Goal: Obtain resource: Download file/media

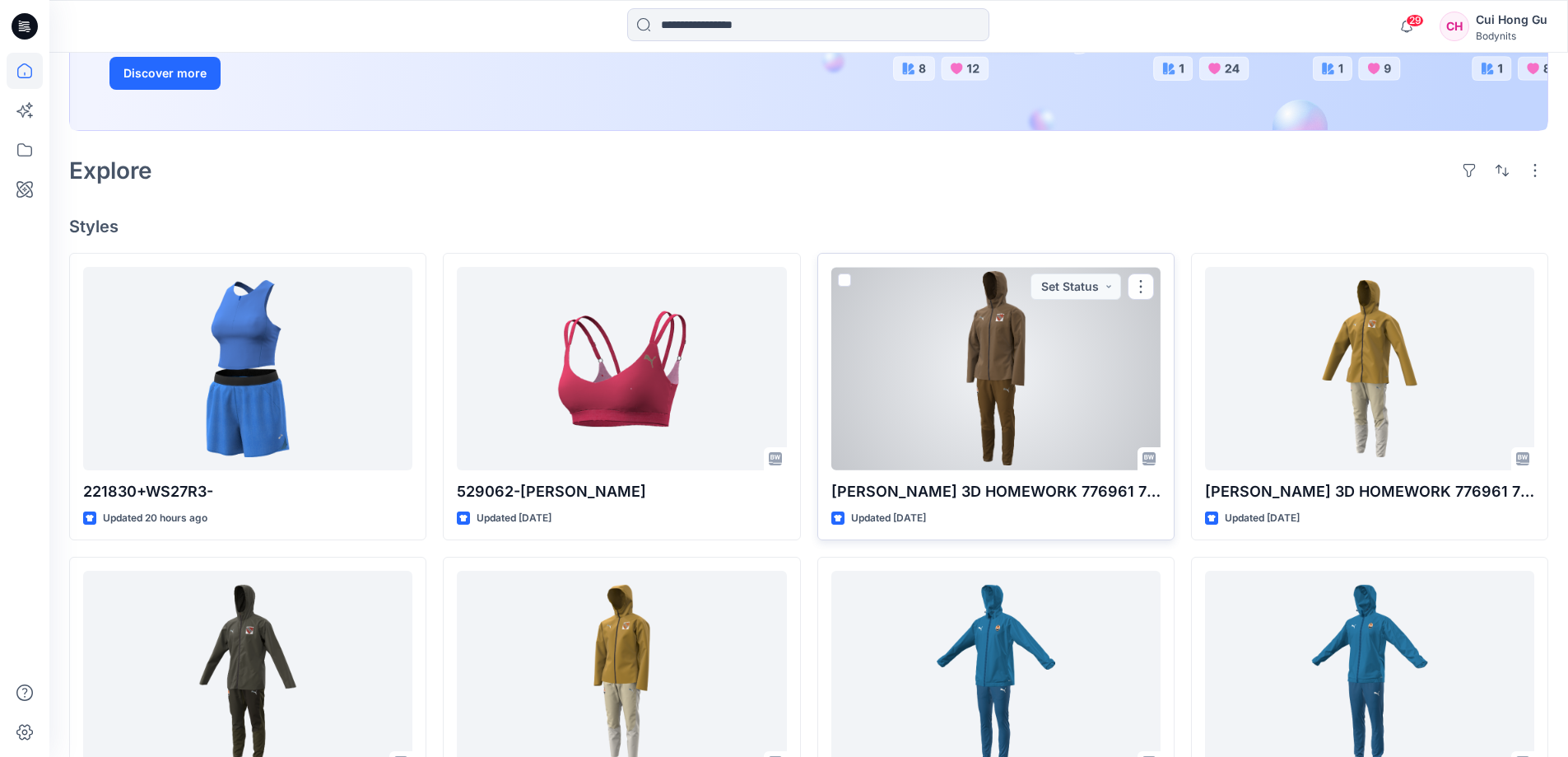
scroll to position [412, 0]
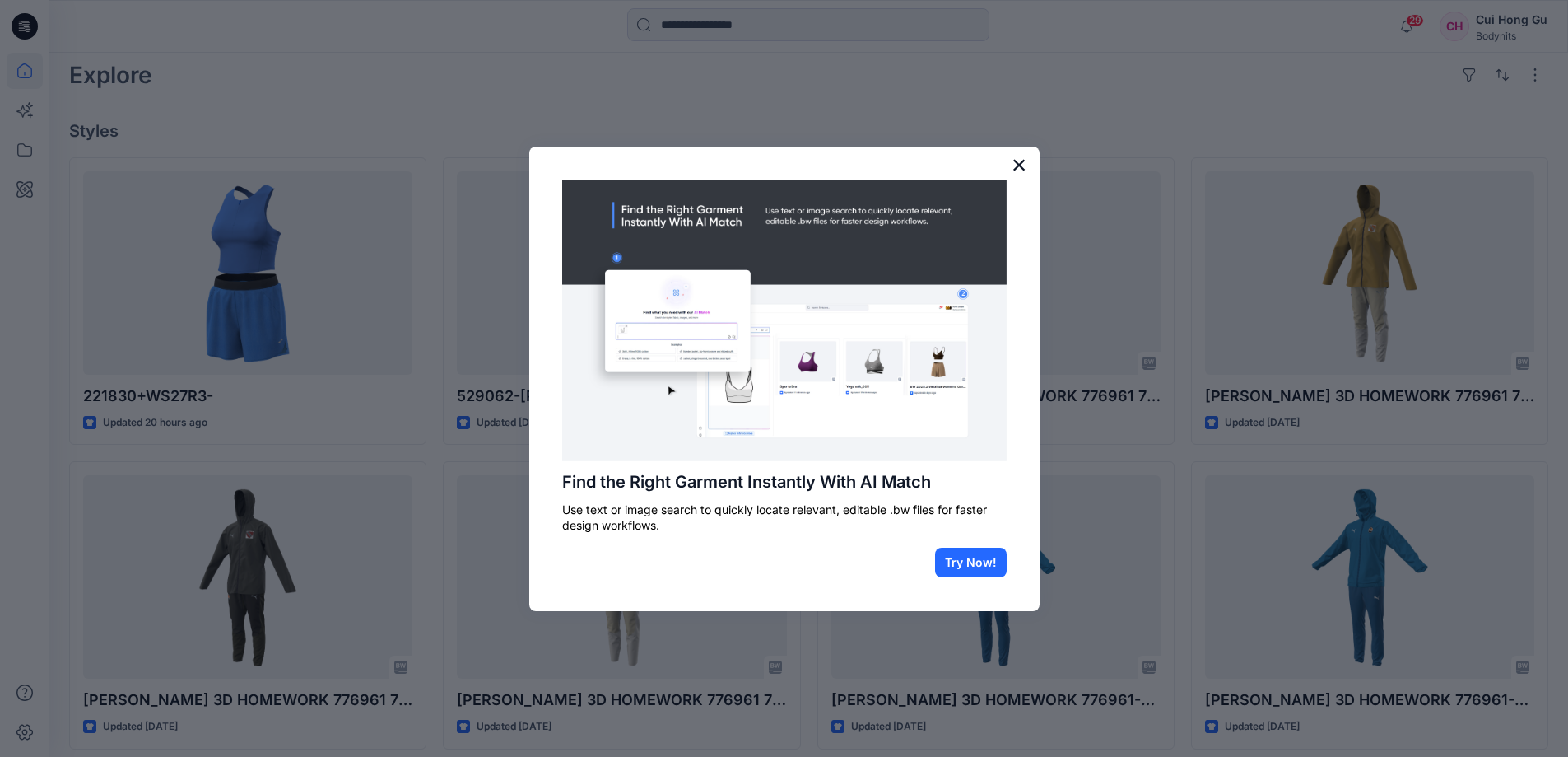
click at [1016, 165] on button "×" at bounding box center [1019, 165] width 16 height 26
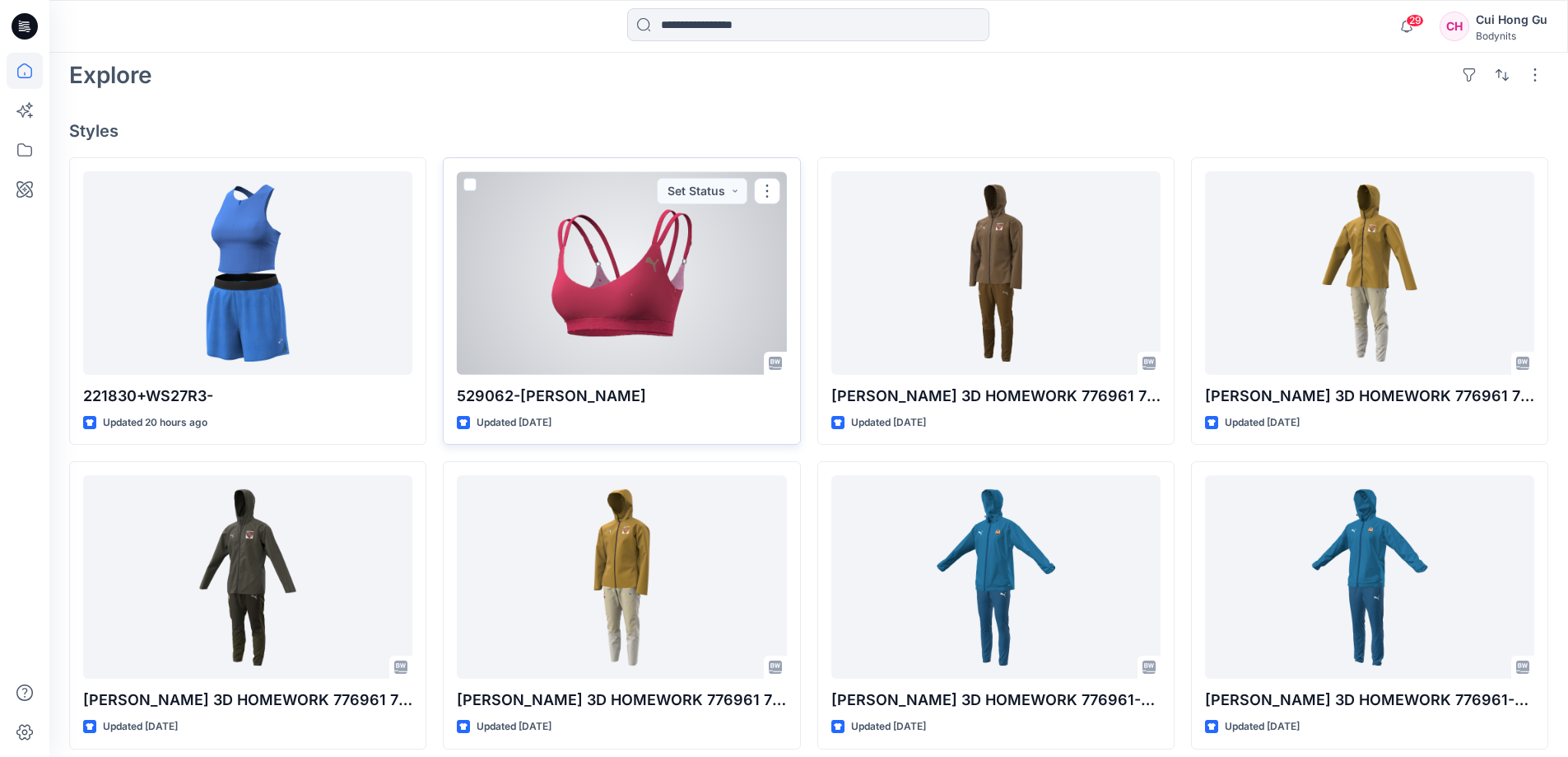
click at [630, 257] on div at bounding box center [622, 273] width 329 height 203
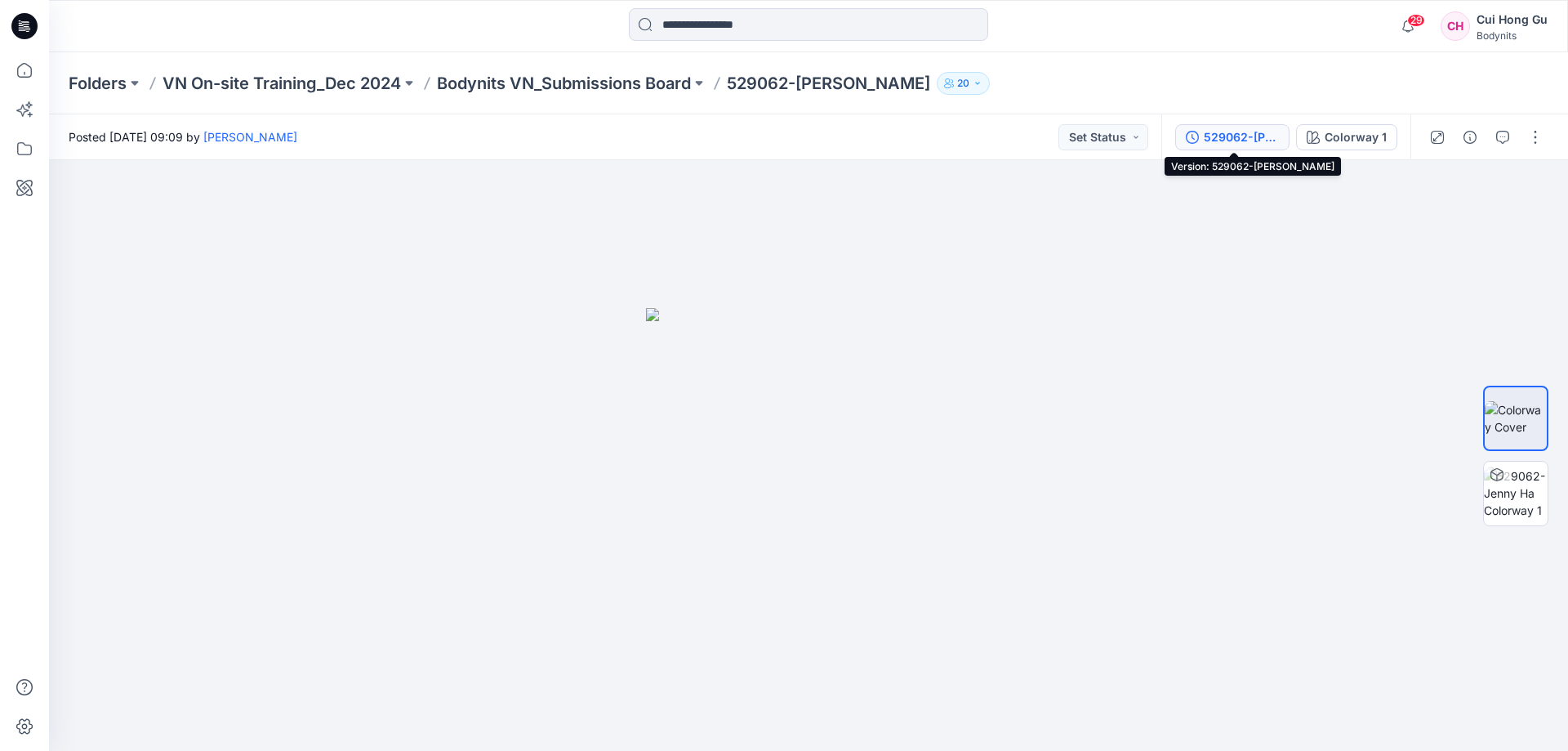
click at [1266, 137] on div "529062-[PERSON_NAME]" at bounding box center [1242, 136] width 75 height 18
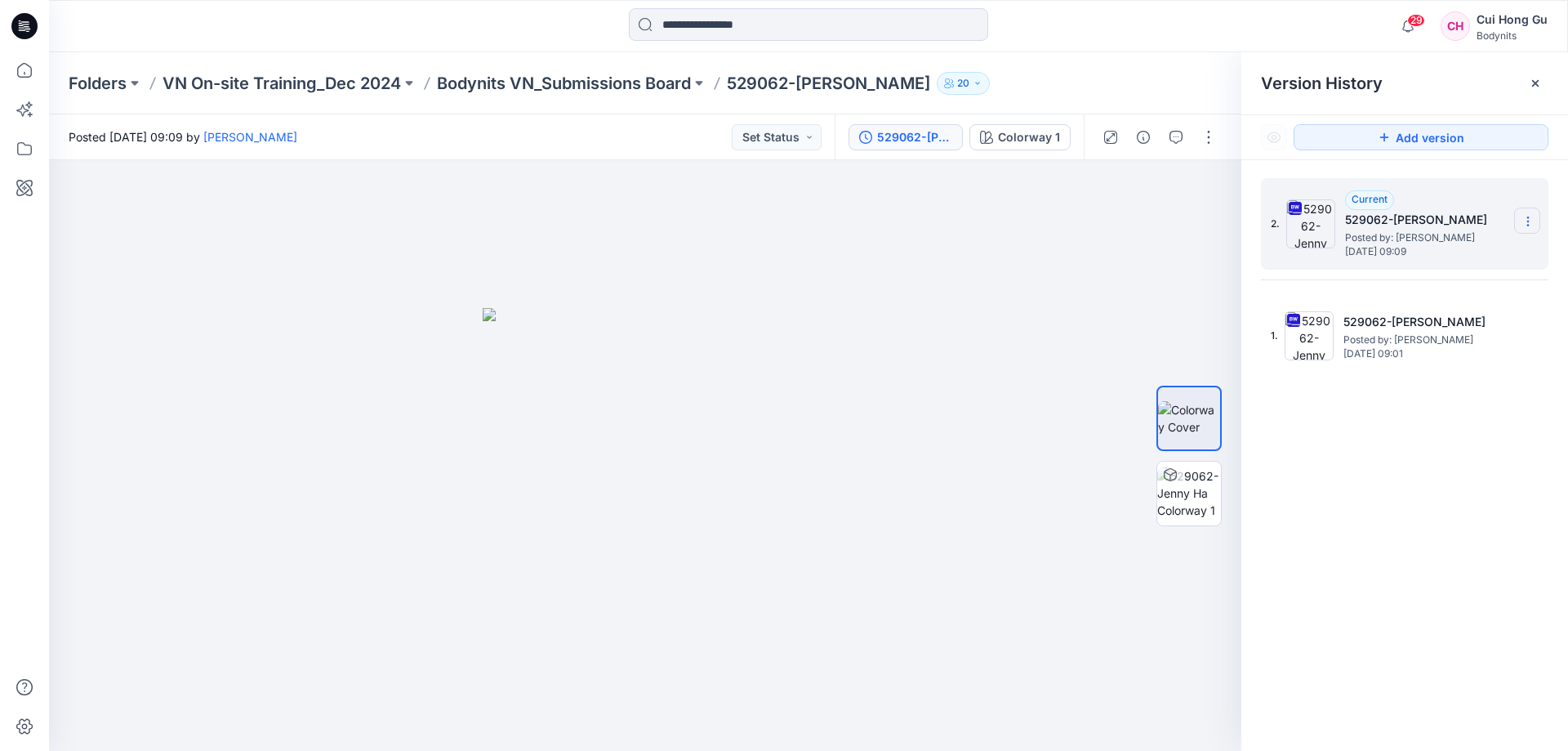
click at [1522, 222] on icon at bounding box center [1529, 222] width 13 height 13
click at [1442, 252] on span "Download Source BW File" at bounding box center [1446, 253] width 137 height 19
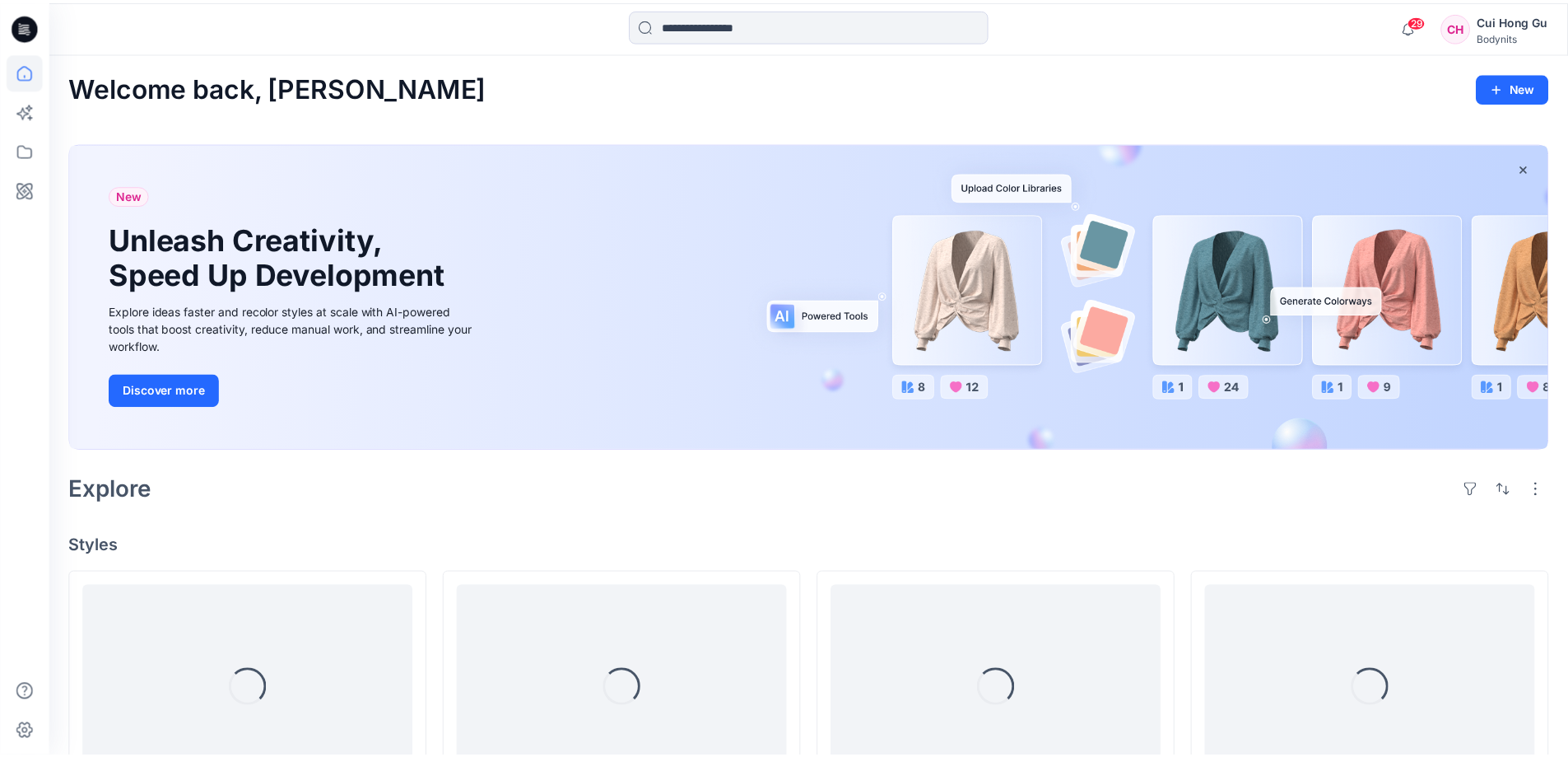
scroll to position [412, 0]
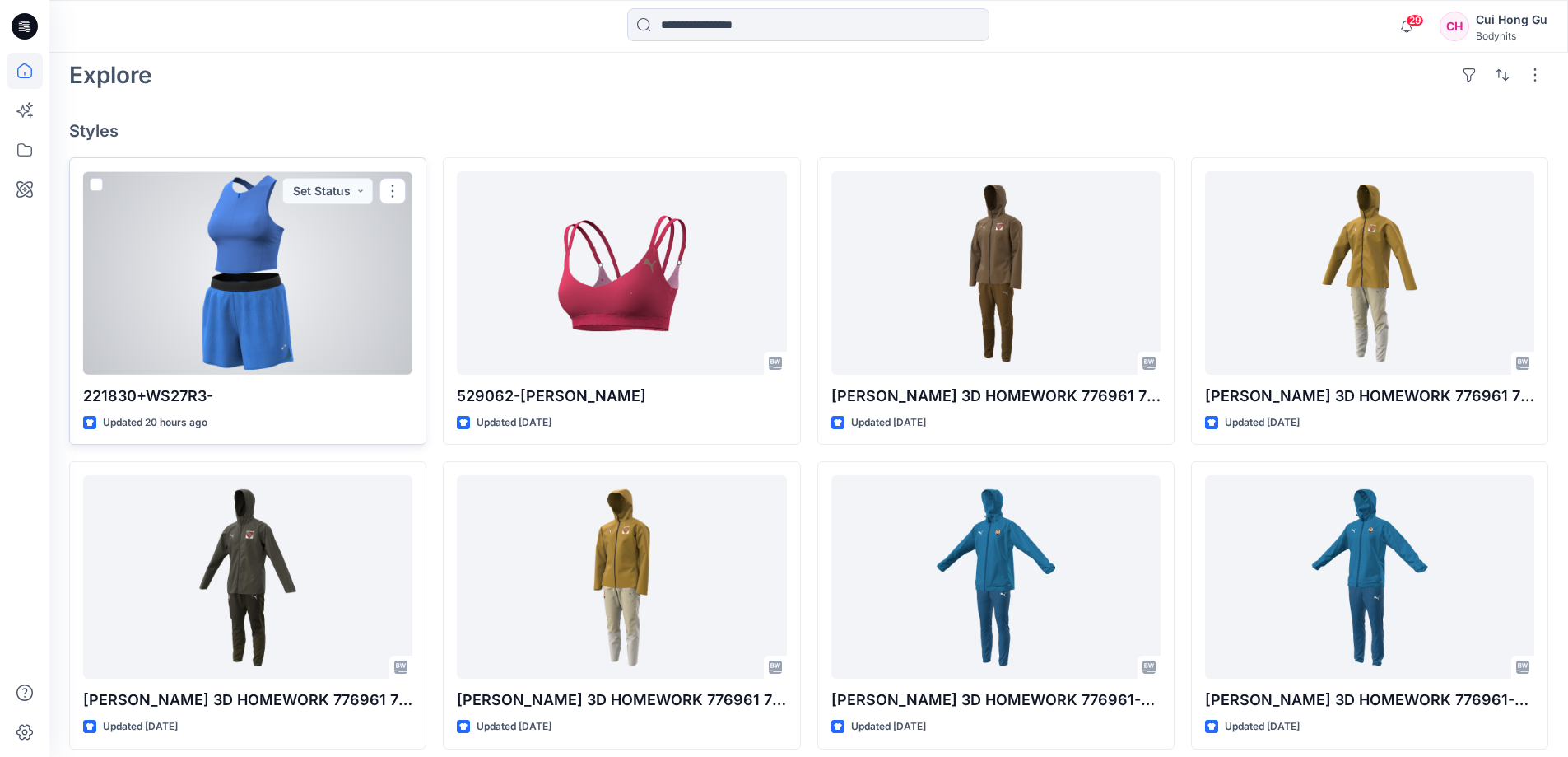
click at [272, 246] on div at bounding box center [248, 273] width 329 height 203
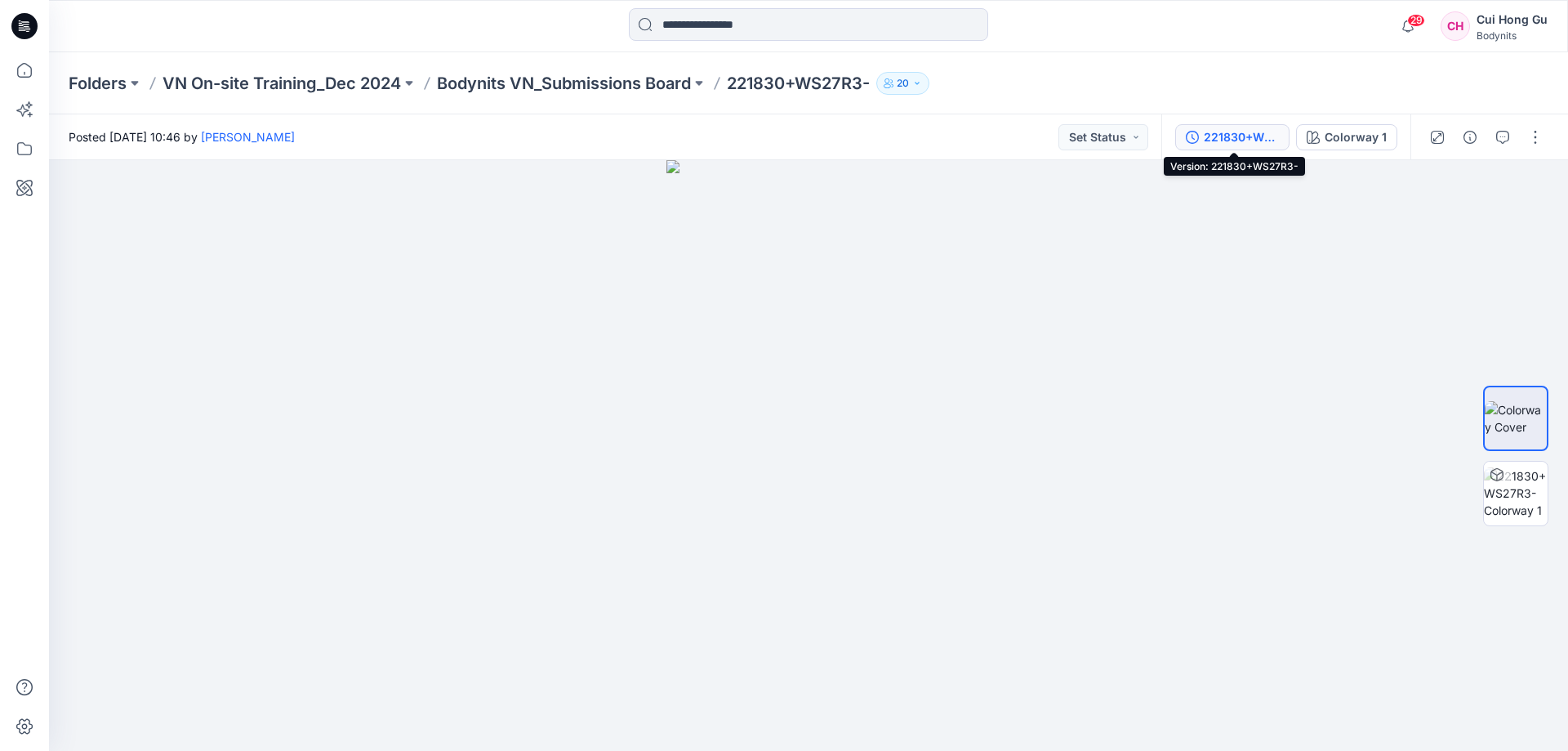
click at [1232, 136] on div "221830+WS27R3-" at bounding box center [1242, 136] width 75 height 18
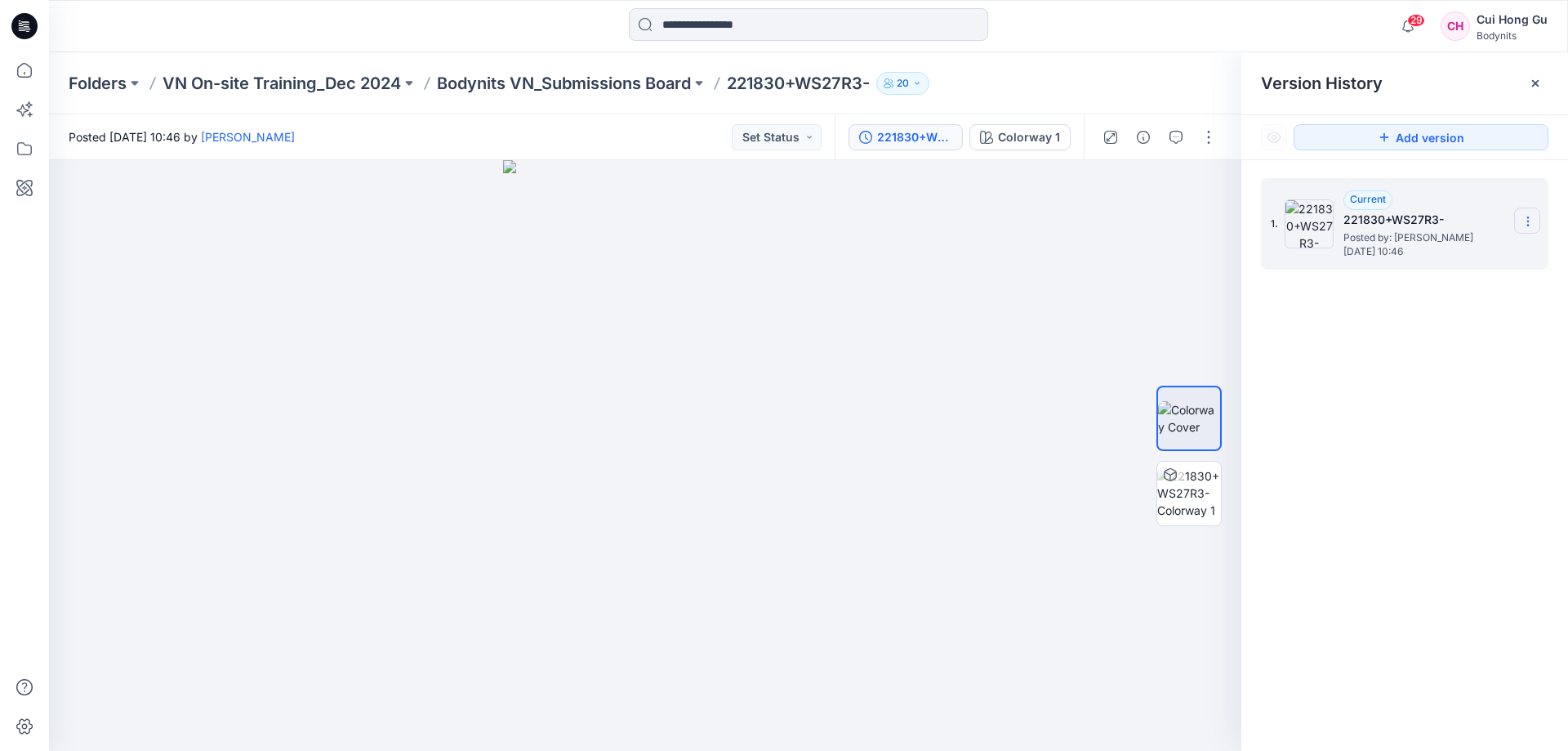
click at [1526, 219] on icon at bounding box center [1529, 222] width 13 height 13
click at [1328, 380] on div "1. Current 221830+WS27R3- Posted by: [PERSON_NAME] [DATE] 10:46 Duplicate Versi…" at bounding box center [1405, 467] width 326 height 615
click at [1399, 219] on h5 "221830+WS27R3-" at bounding box center [1425, 219] width 163 height 19
click at [1525, 219] on icon at bounding box center [1529, 222] width 13 height 13
click at [1470, 507] on div "1. Current 221830+WS27R3- Posted by: [PERSON_NAME] [DATE] 10:46 Duplicate Versi…" at bounding box center [1405, 467] width 326 height 615
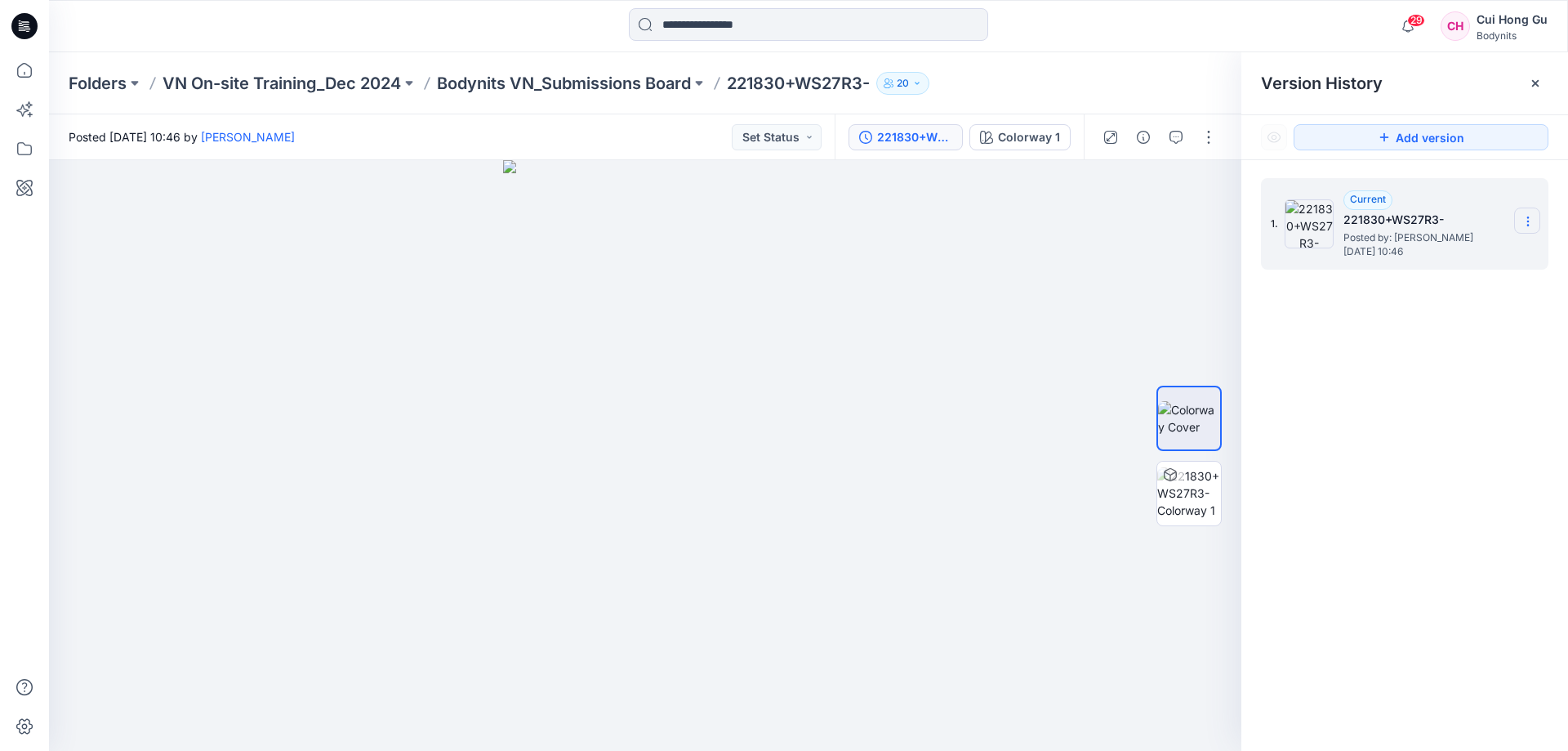
click at [1524, 221] on icon at bounding box center [1529, 222] width 13 height 13
click at [833, 121] on div "Posted [DATE] 10:46 by [PERSON_NAME] Set Status" at bounding box center [442, 137] width 786 height 45
click at [885, 131] on div "221830+WS27R3-" at bounding box center [915, 136] width 75 height 18
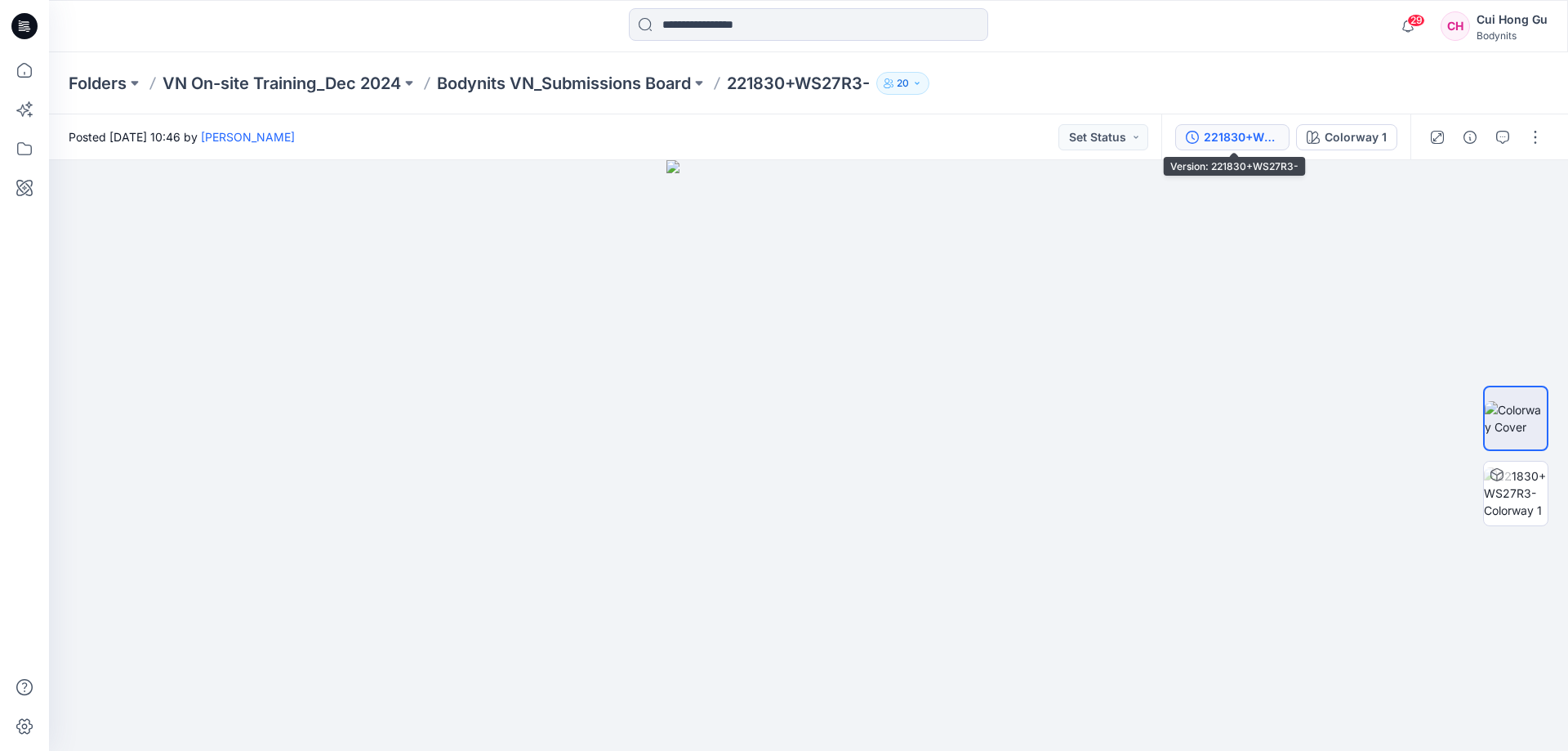
click at [1241, 136] on div "221830+WS27R3-" at bounding box center [1242, 136] width 75 height 18
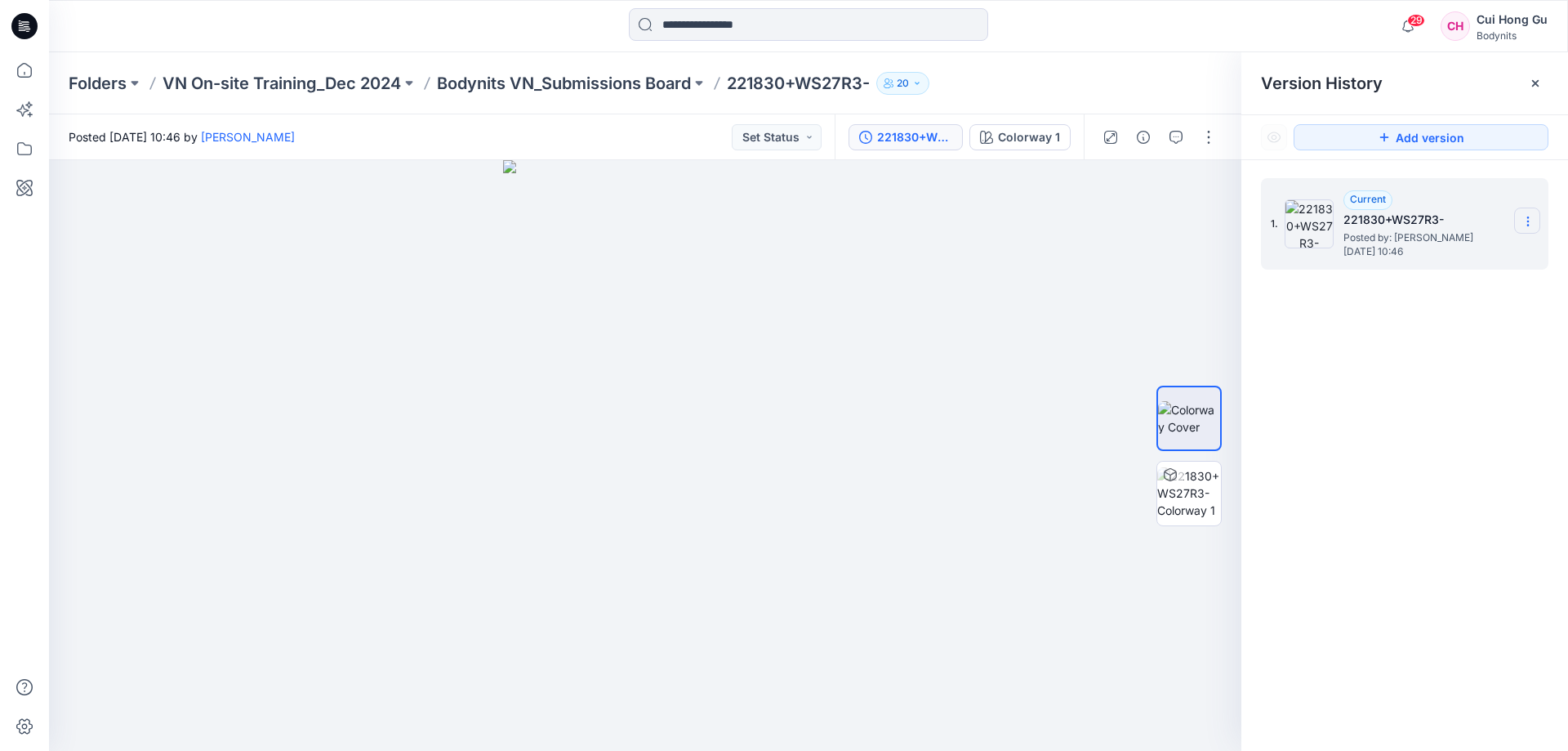
click at [1524, 218] on icon at bounding box center [1529, 222] width 13 height 13
click at [1298, 207] on img at bounding box center [1309, 224] width 49 height 49
click at [1396, 229] on span "Posted by: [PERSON_NAME]" at bounding box center [1425, 238] width 163 height 17
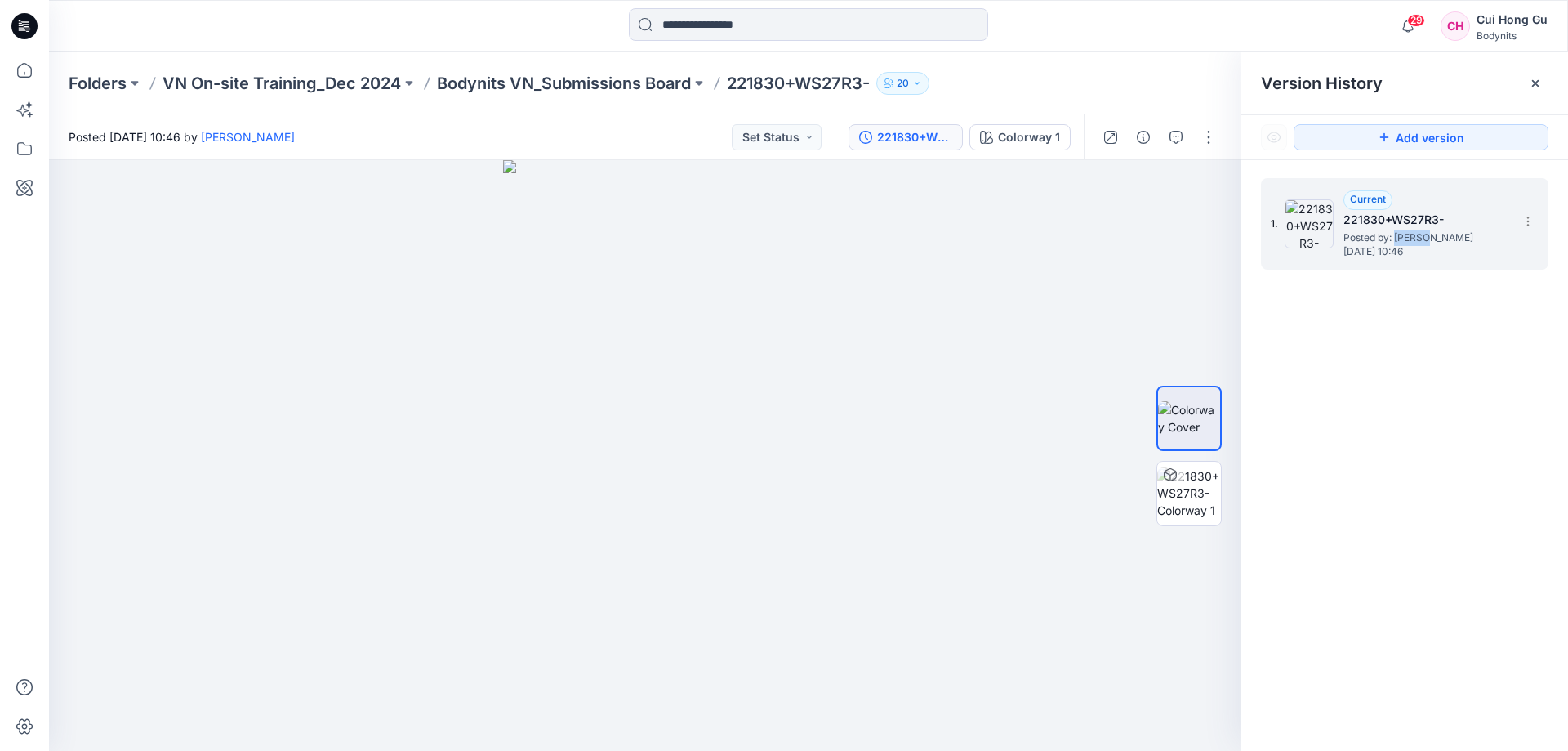
click at [1396, 229] on span "Posted by: [PERSON_NAME]" at bounding box center [1425, 238] width 163 height 17
click at [1423, 293] on div "1. Current 221830+WS27R3- Posted by: [PERSON_NAME] [DATE] 10:46" at bounding box center [1405, 467] width 326 height 615
click at [683, 343] on img at bounding box center [645, 455] width 285 height 590
click at [1027, 407] on div at bounding box center [645, 455] width 1193 height 590
click at [1052, 458] on div at bounding box center [645, 455] width 1193 height 590
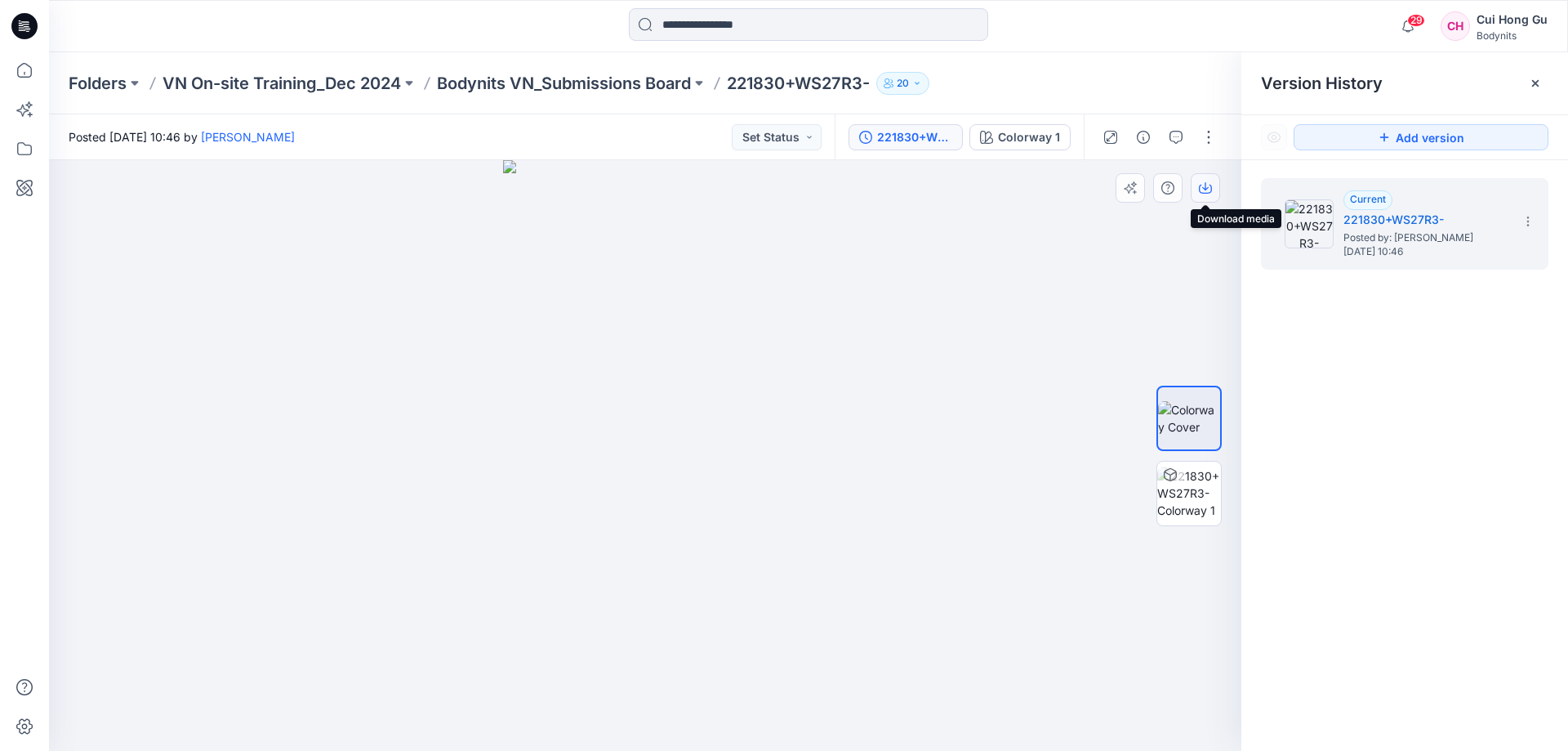
click at [1204, 185] on icon "button" at bounding box center [1206, 188] width 13 height 13
click at [906, 132] on div "221830+WS27R3-" at bounding box center [915, 136] width 75 height 18
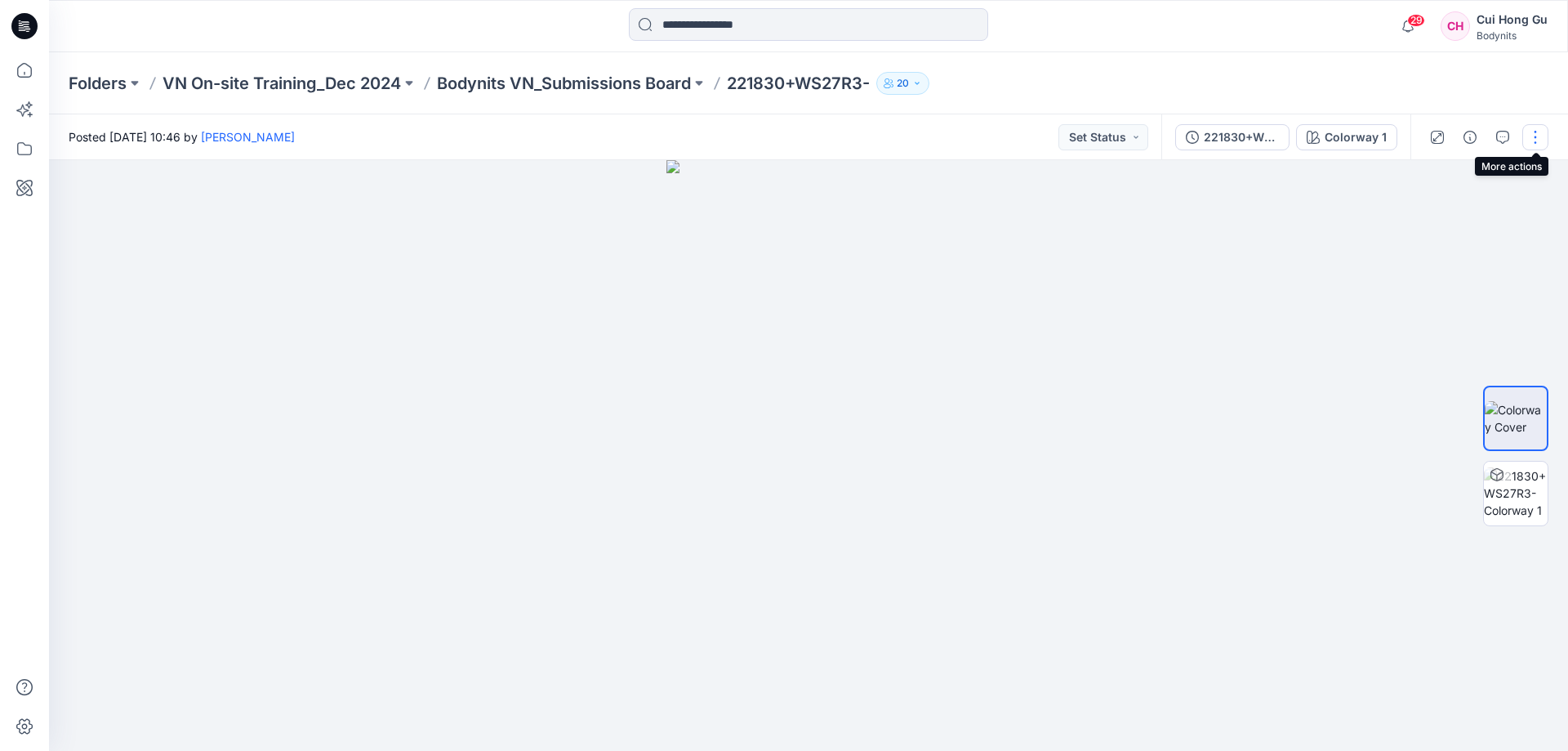
click at [1542, 141] on button "button" at bounding box center [1535, 136] width 26 height 26
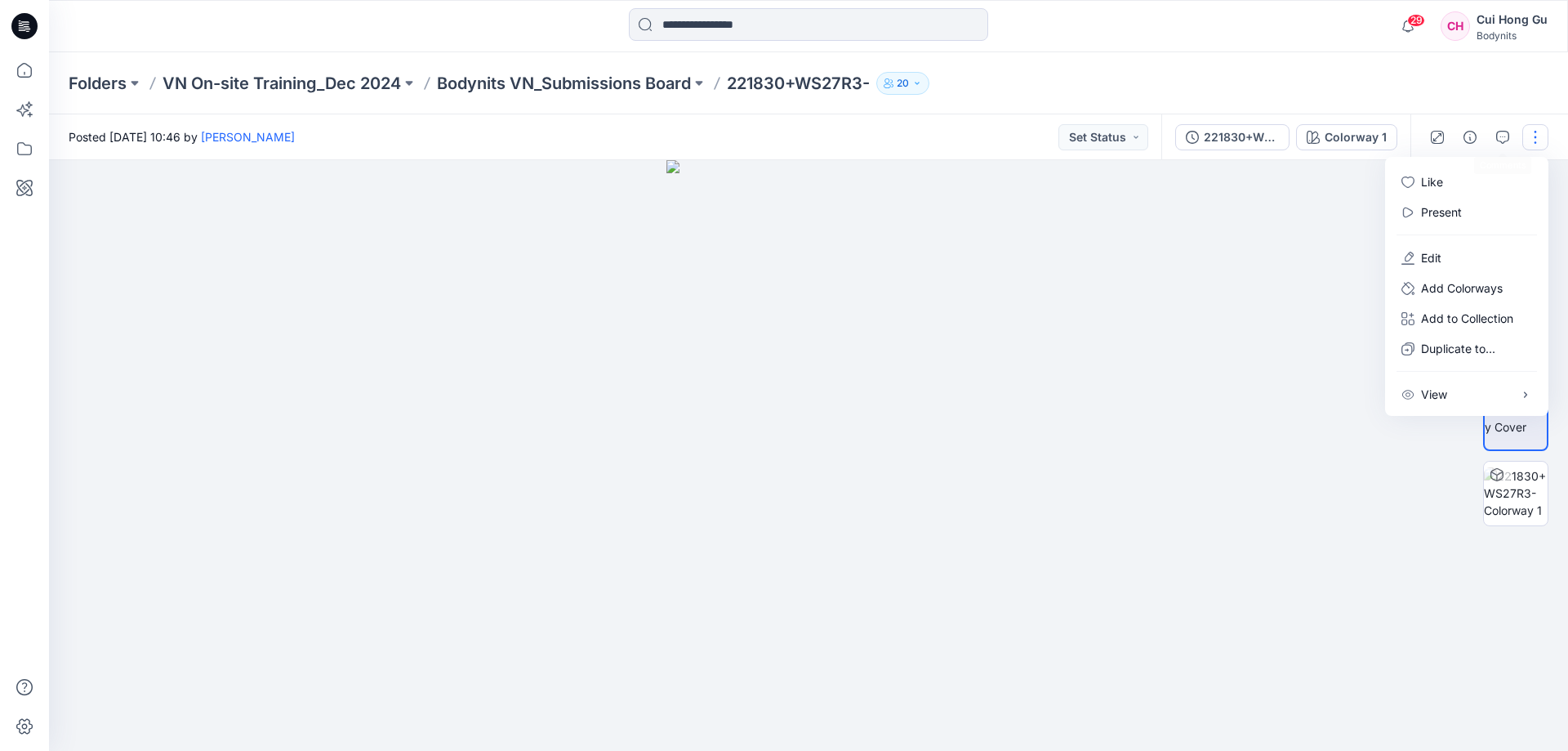
click at [1212, 230] on div at bounding box center [809, 455] width 1519 height 590
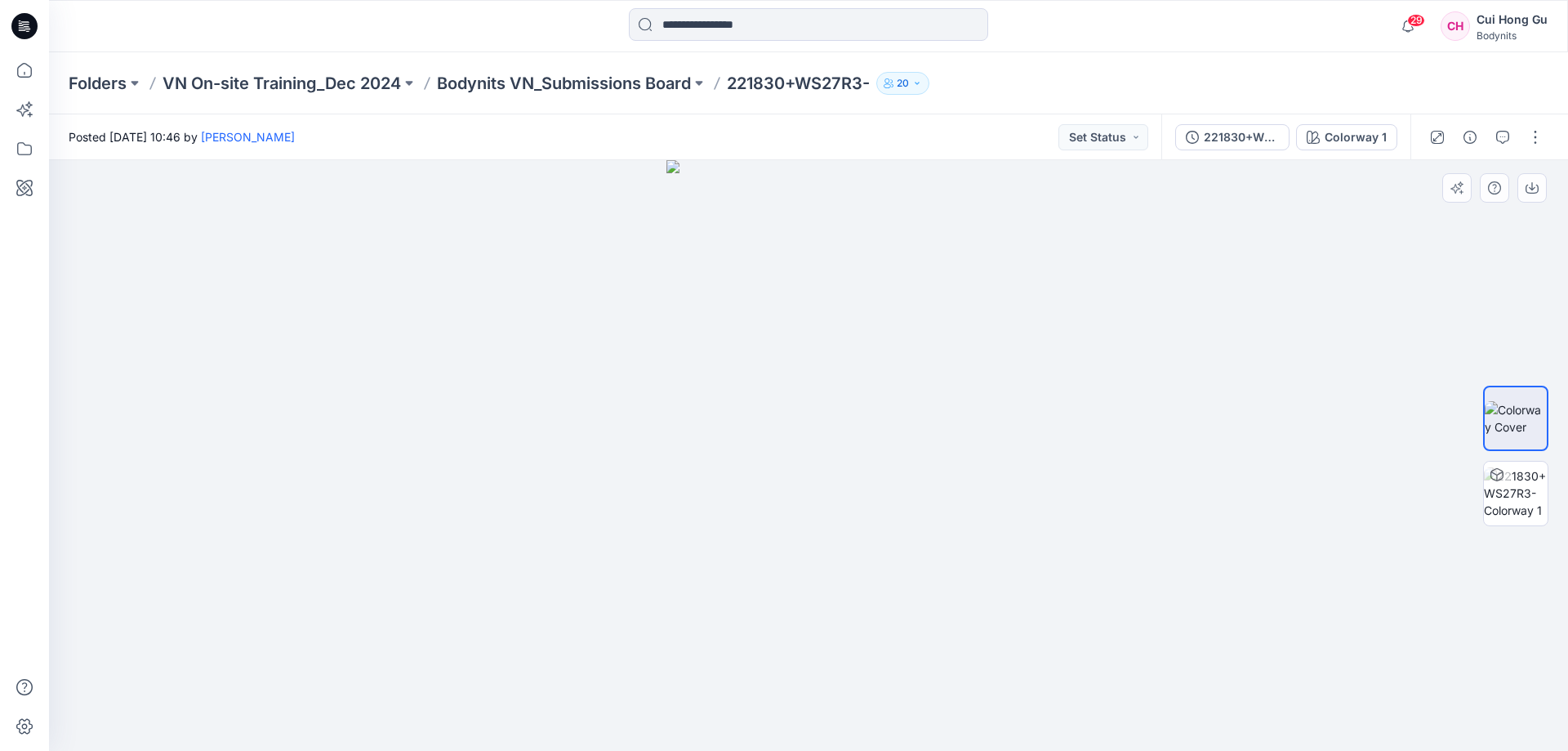
click at [1158, 560] on div at bounding box center [809, 455] width 1519 height 590
click at [1540, 494] on img at bounding box center [1516, 492] width 64 height 51
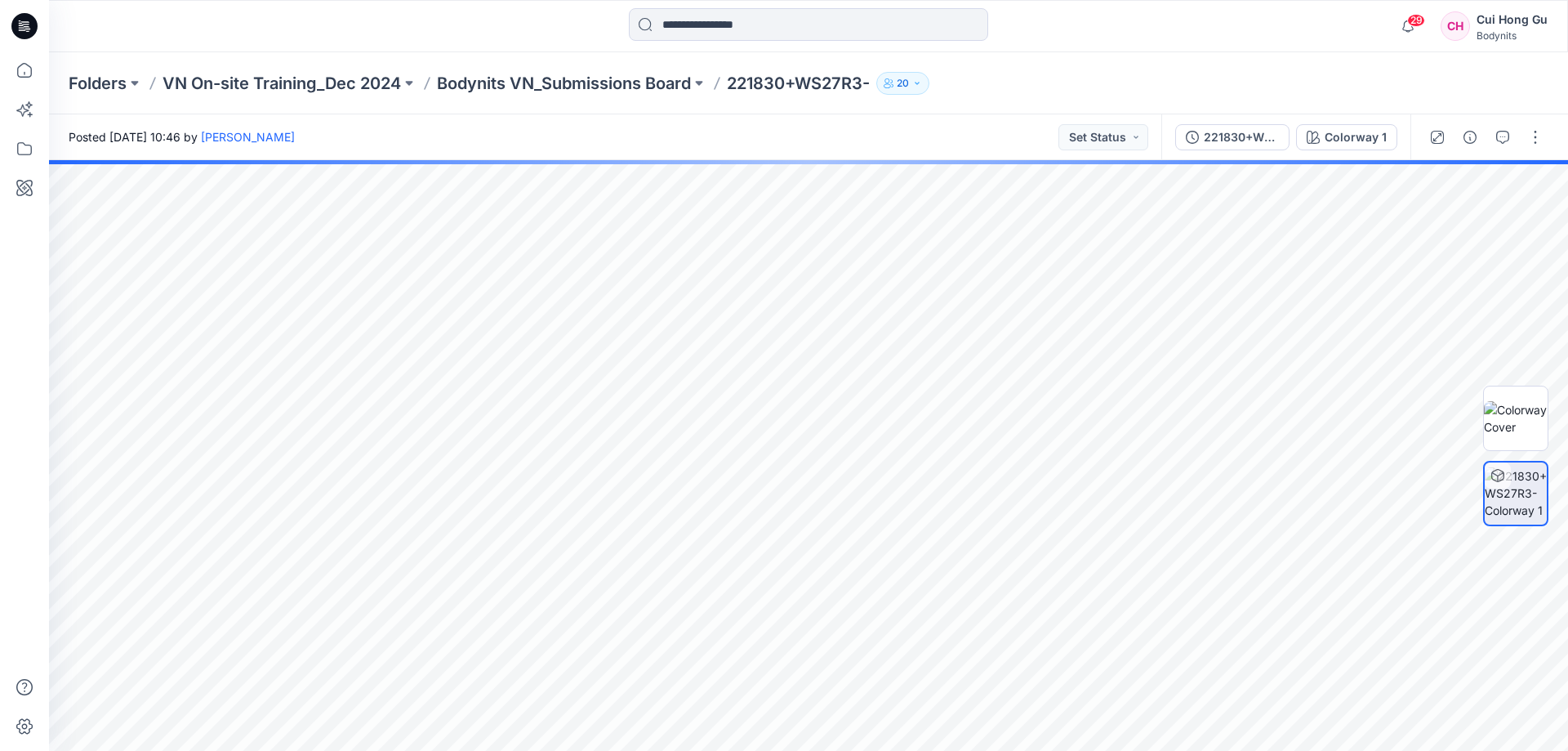
click at [1514, 474] on img at bounding box center [1516, 492] width 62 height 51
click at [1518, 411] on img at bounding box center [1516, 418] width 64 height 34
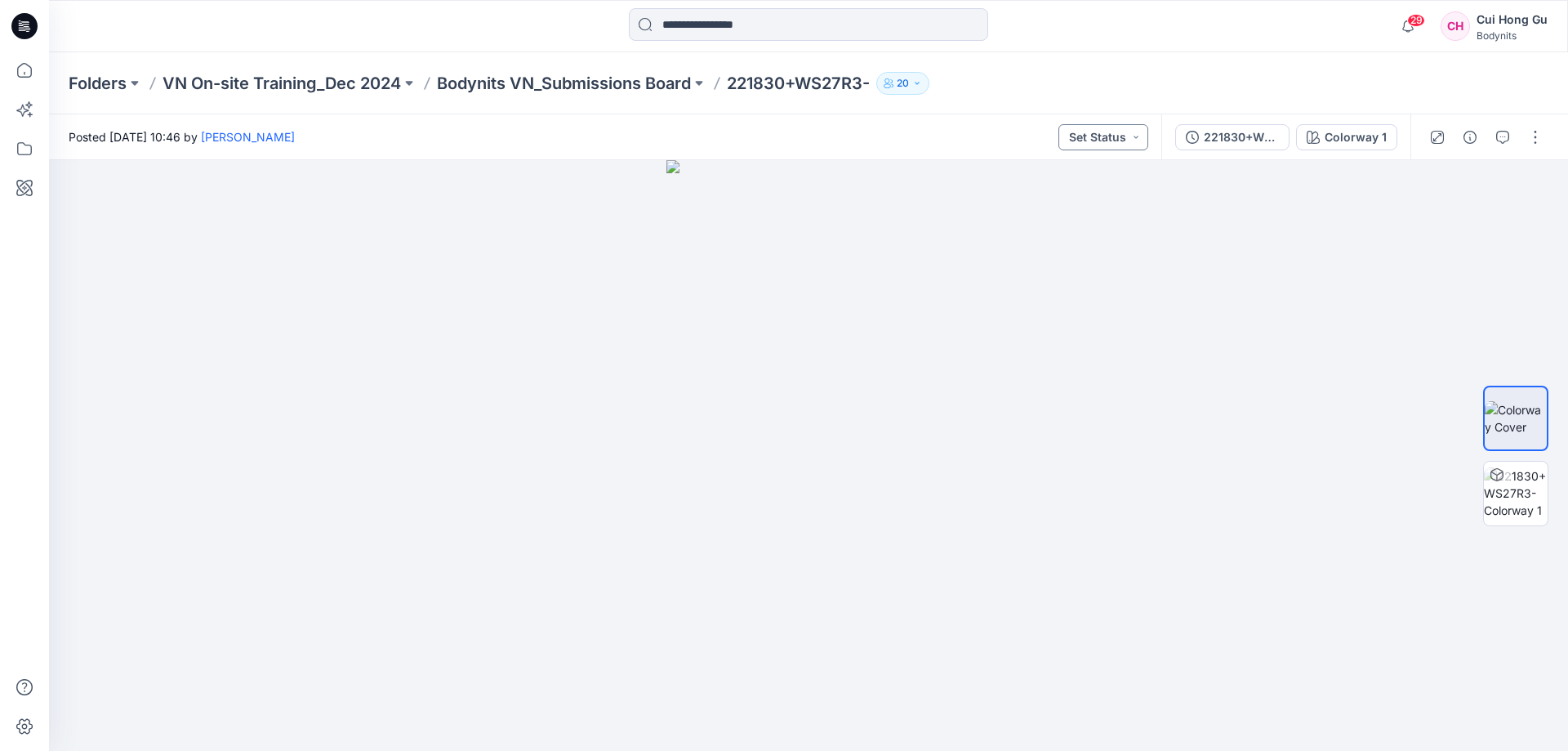
click at [1149, 138] on button "Set Status" at bounding box center [1103, 136] width 90 height 26
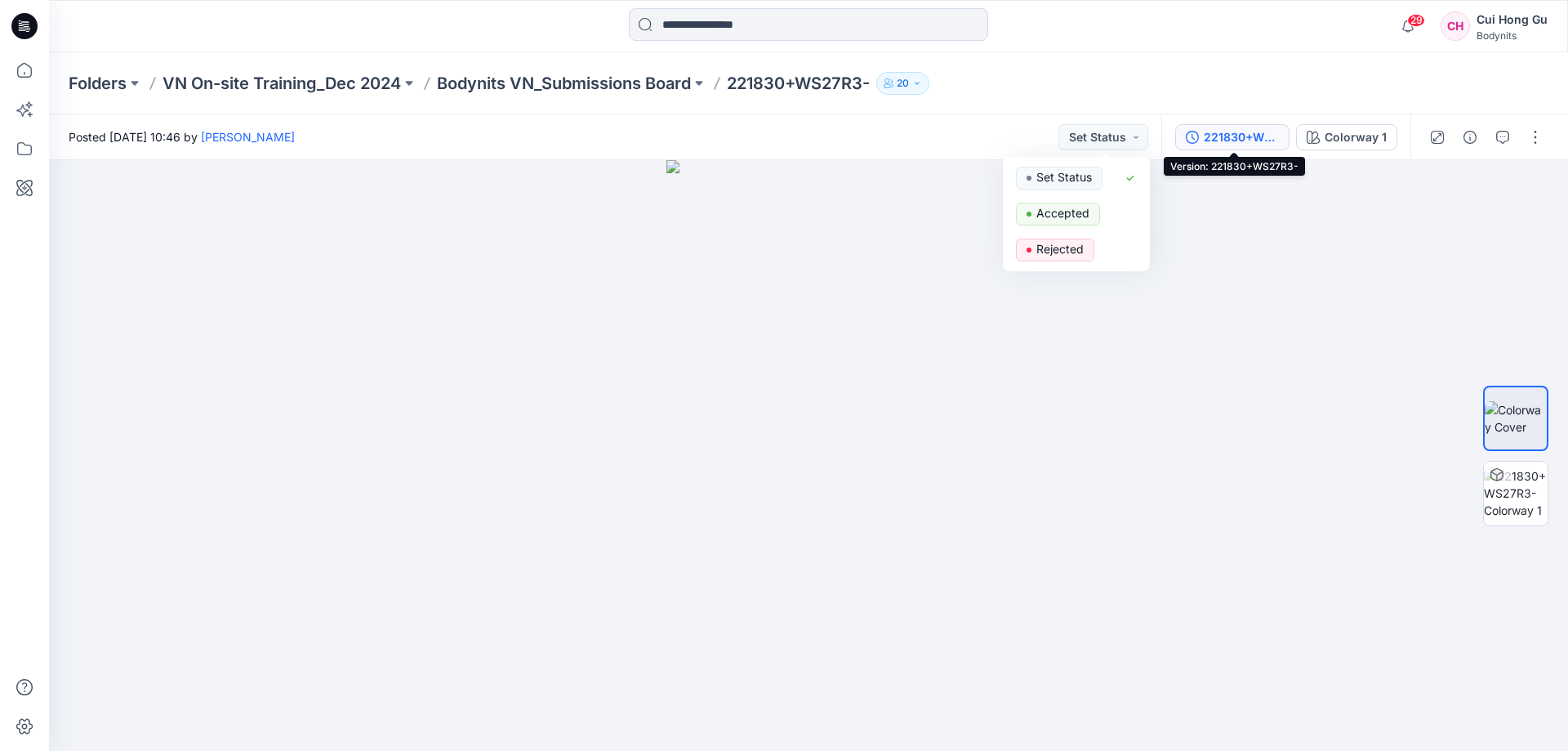
click at [1211, 135] on div "221830+WS27R3-" at bounding box center [1242, 136] width 75 height 18
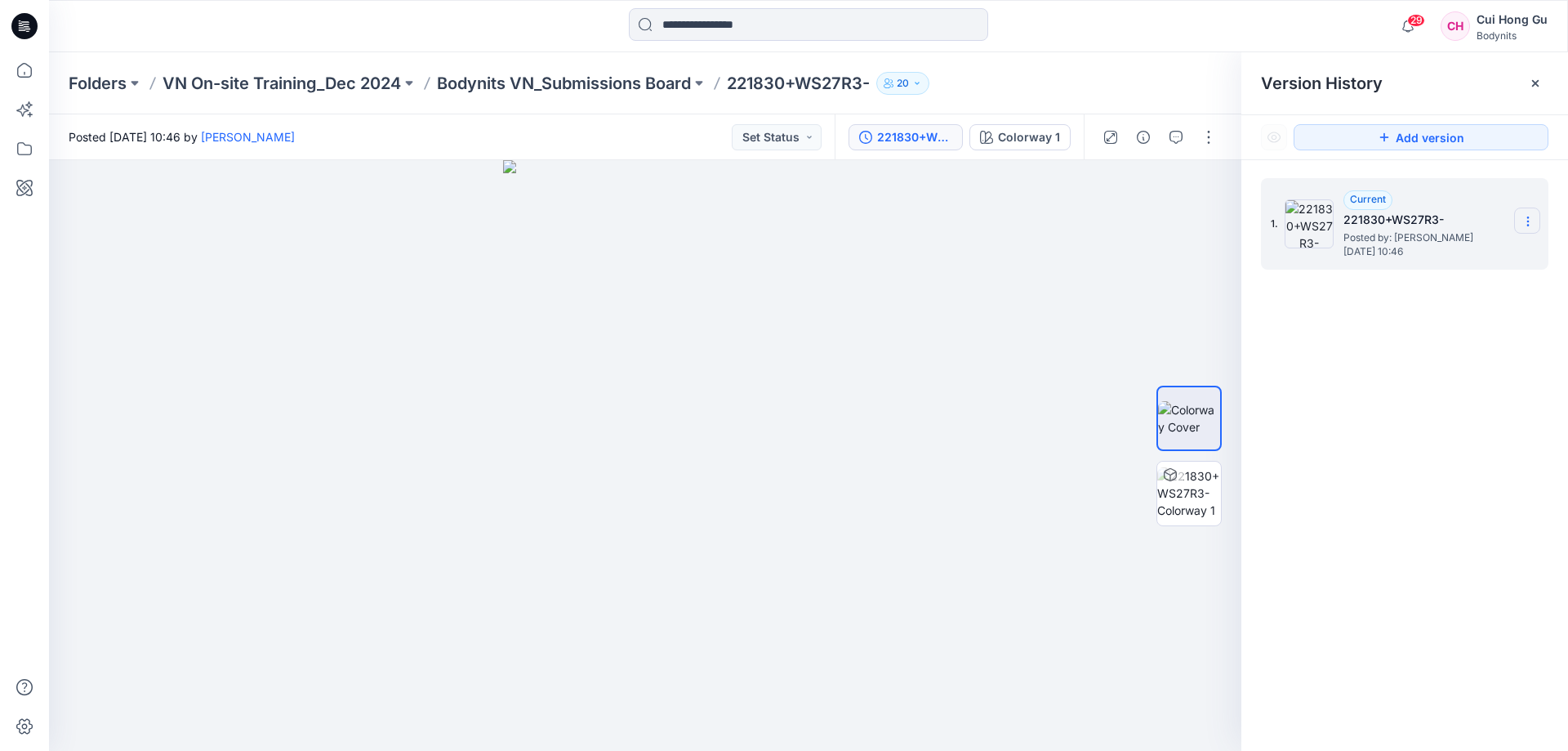
click at [1530, 224] on icon at bounding box center [1529, 222] width 13 height 13
click at [1205, 141] on button "button" at bounding box center [1208, 136] width 26 height 26
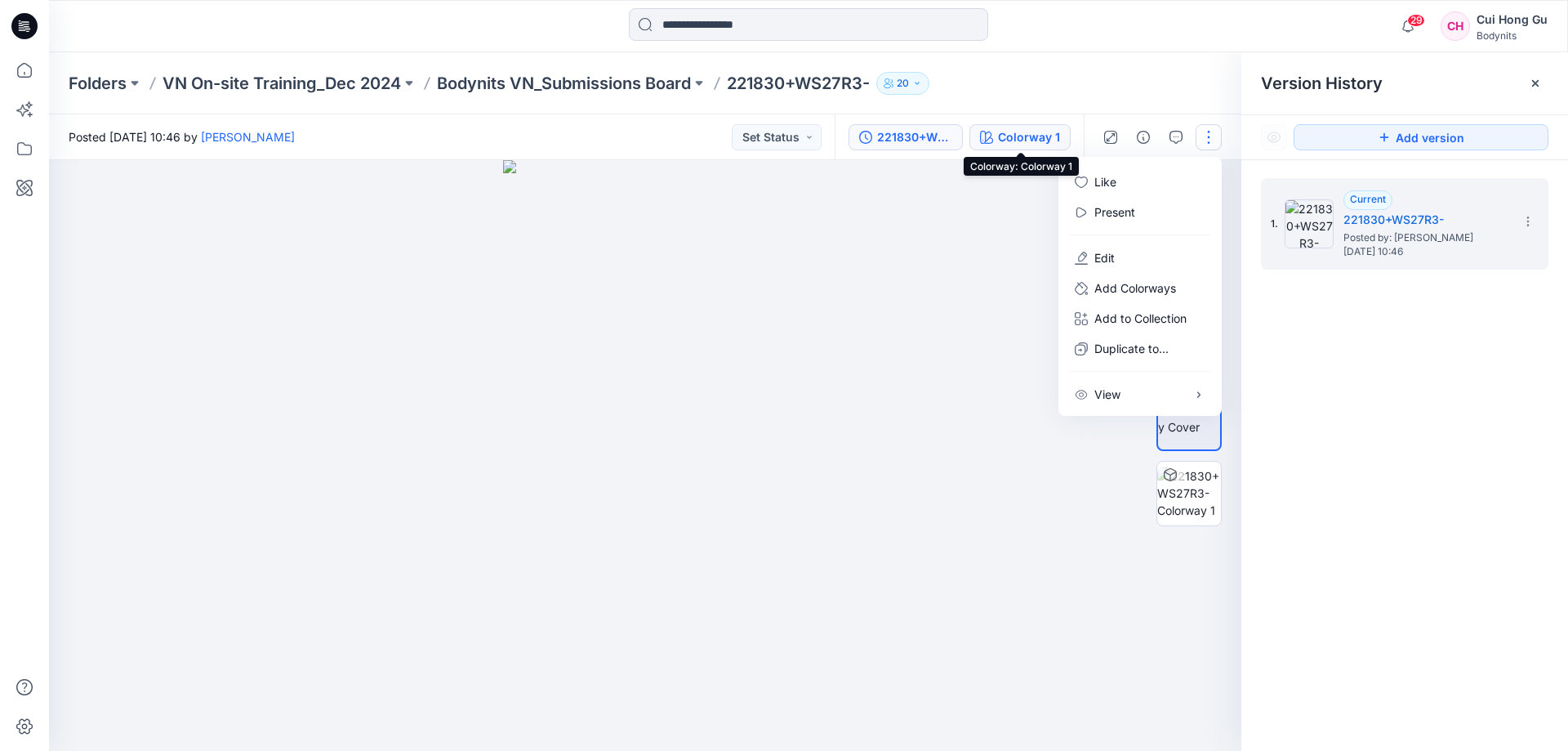
click at [1008, 141] on div "Colorway 1" at bounding box center [1029, 136] width 62 height 18
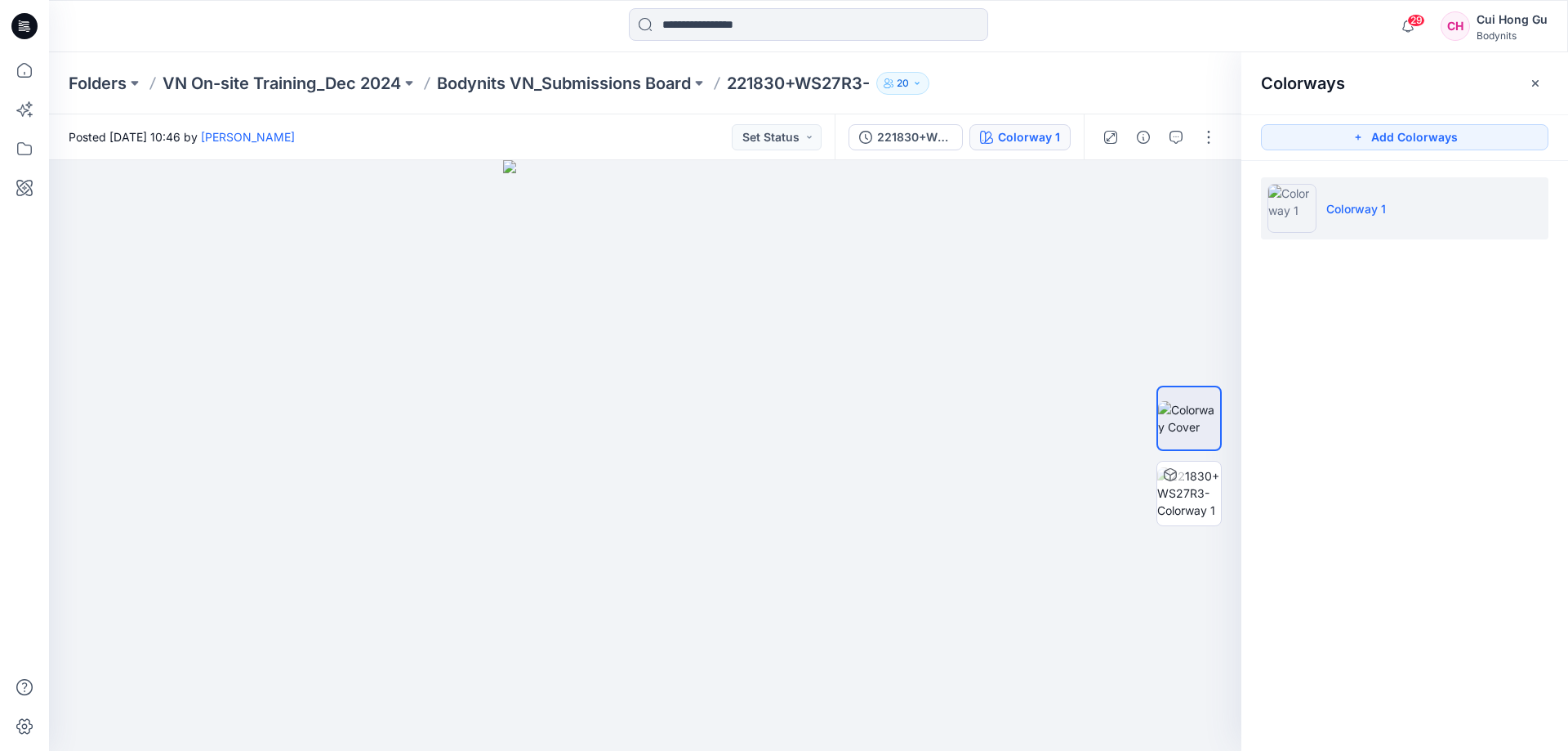
click at [925, 89] on button "20" at bounding box center [902, 83] width 53 height 23
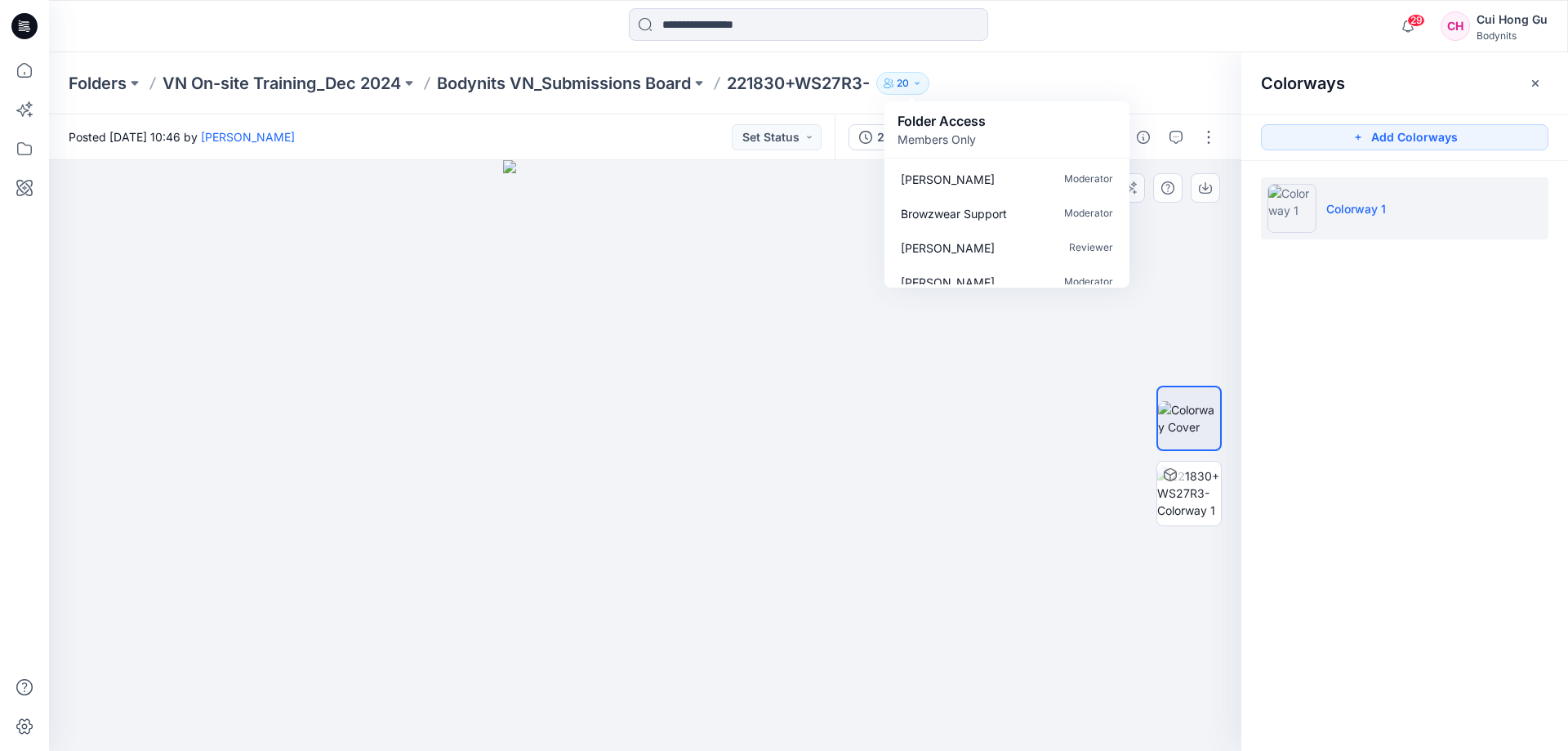
click at [825, 272] on div at bounding box center [645, 455] width 1193 height 590
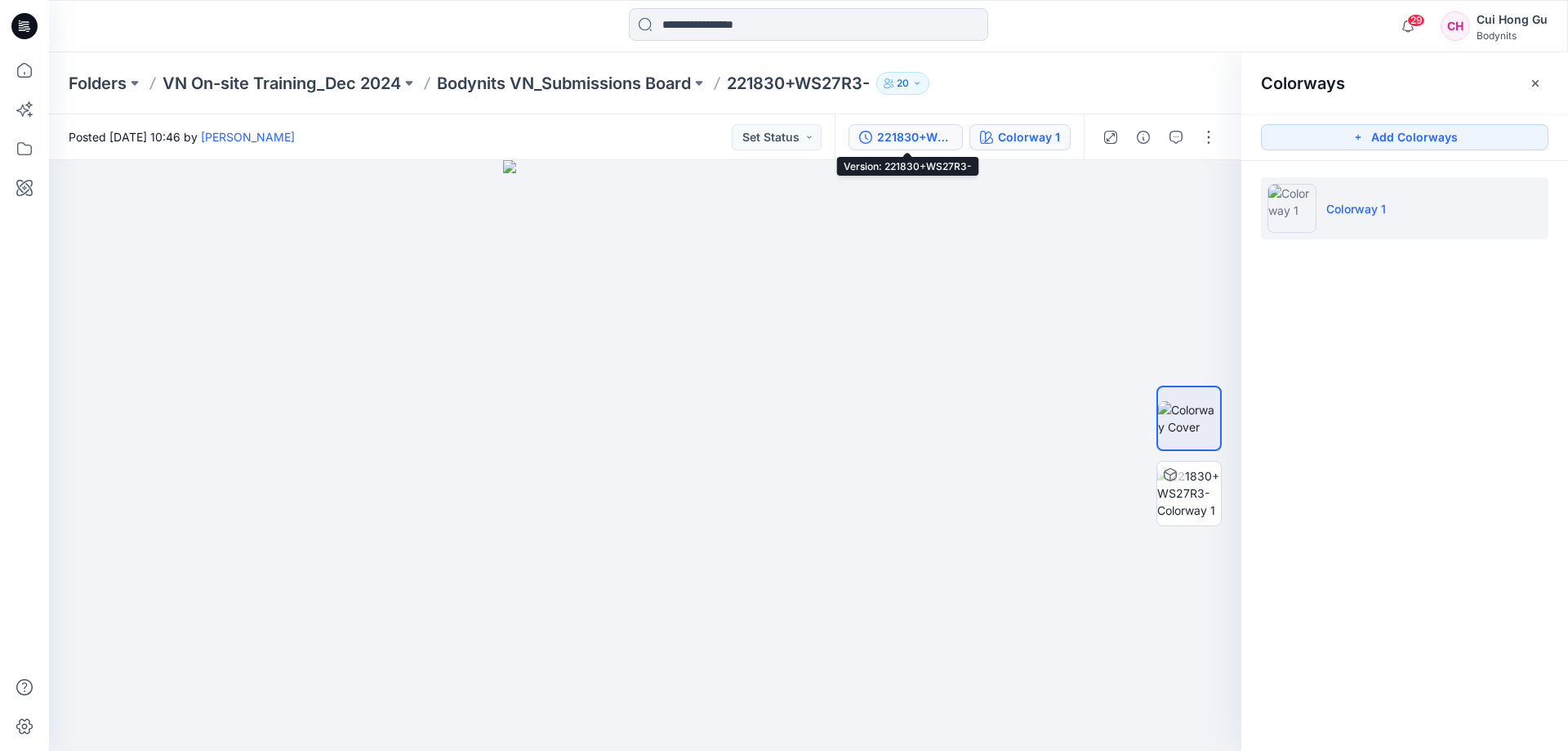
click at [920, 146] on div "221830+WS27R3-" at bounding box center [915, 136] width 75 height 18
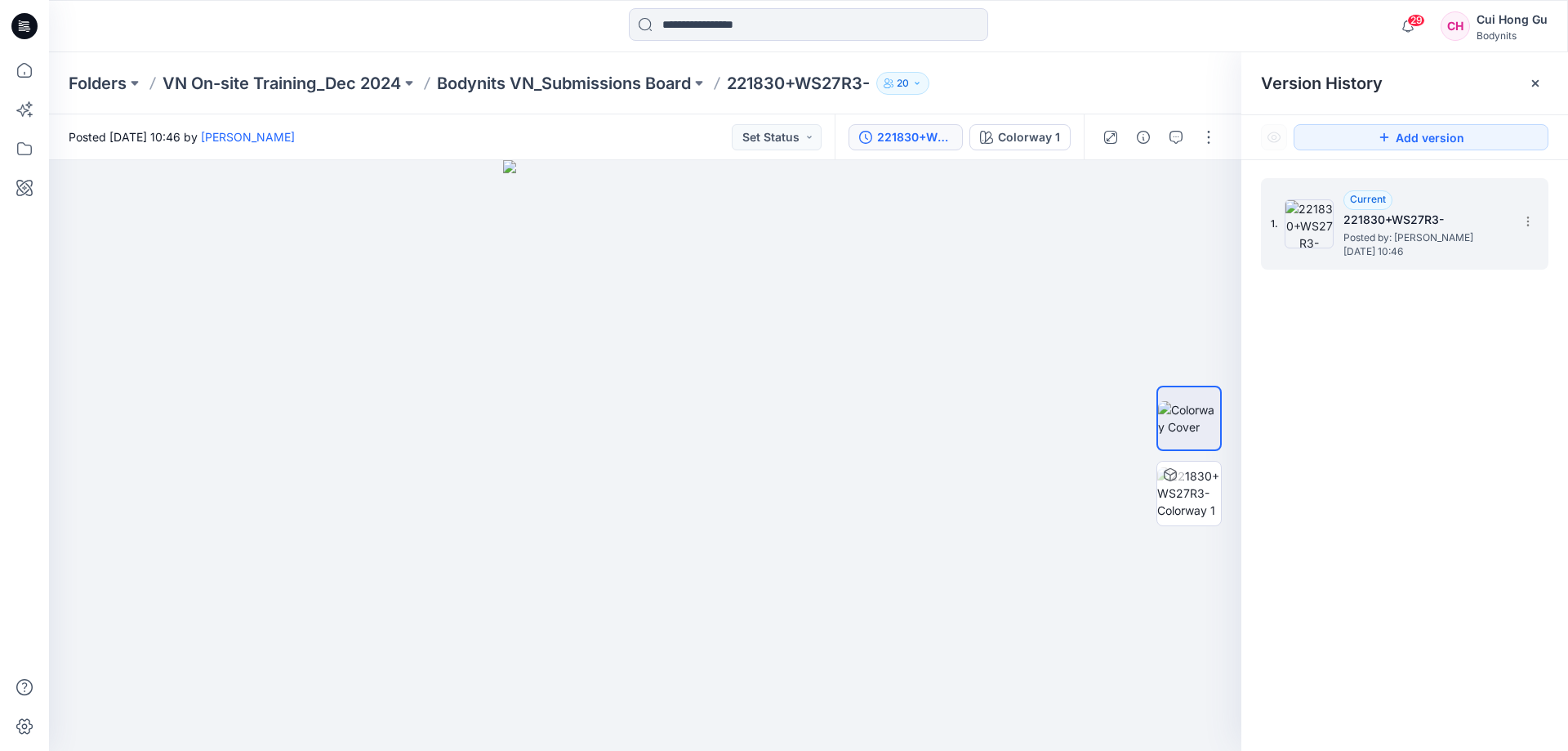
click at [1295, 215] on img at bounding box center [1309, 224] width 49 height 49
click at [1533, 70] on div at bounding box center [1535, 83] width 26 height 26
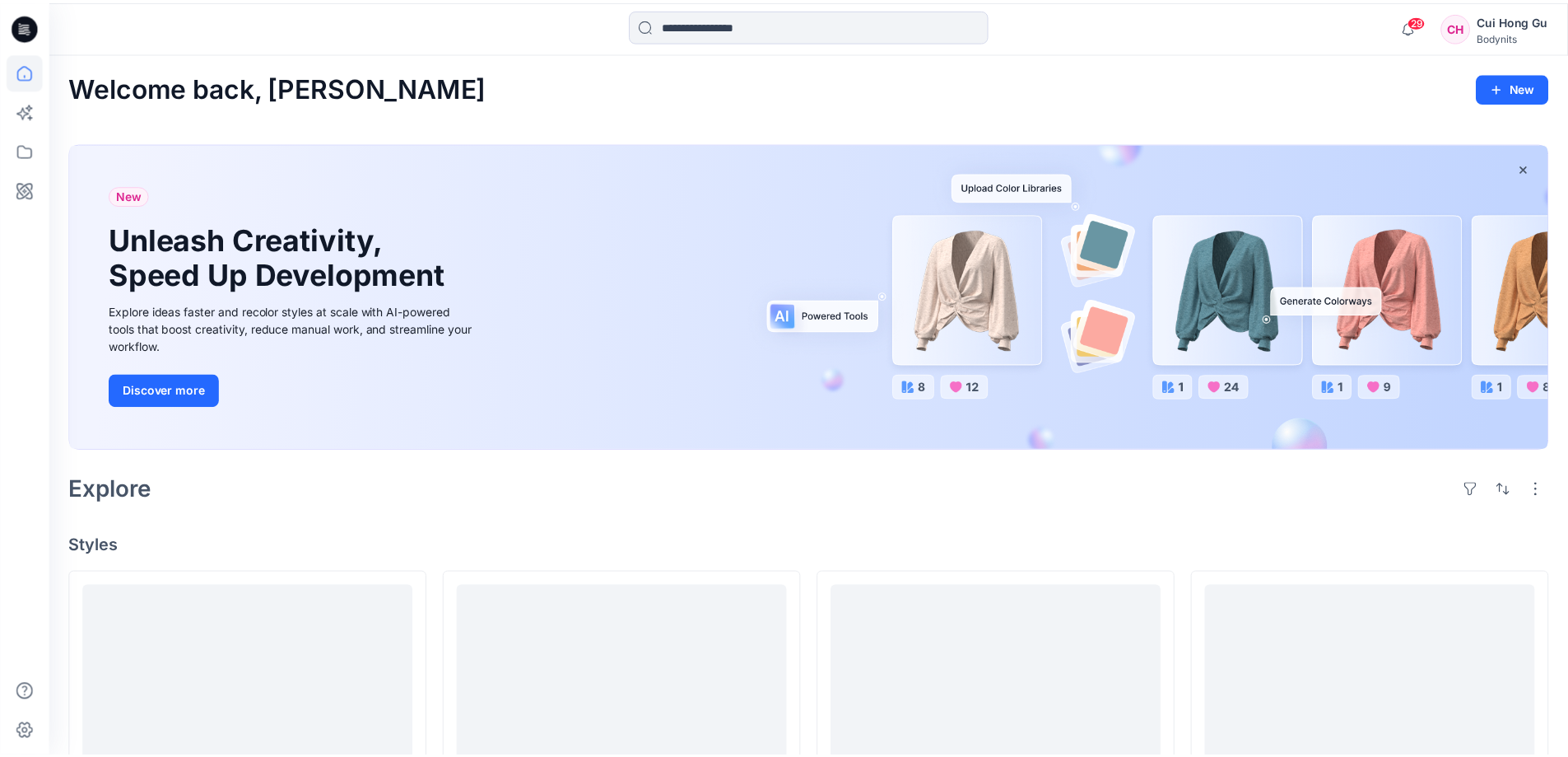
scroll to position [412, 0]
